Goal: Task Accomplishment & Management: Manage account settings

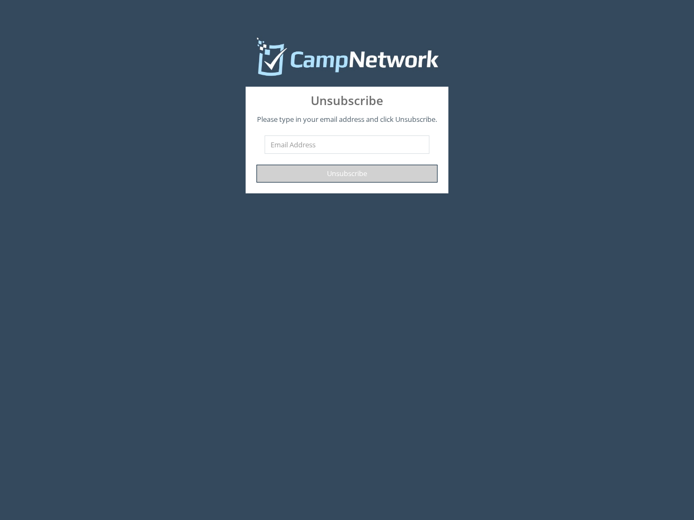
click at [346, 173] on button "Unsubscribe" at bounding box center [346, 174] width 180 height 18
